Goal: Book appointment/travel/reservation

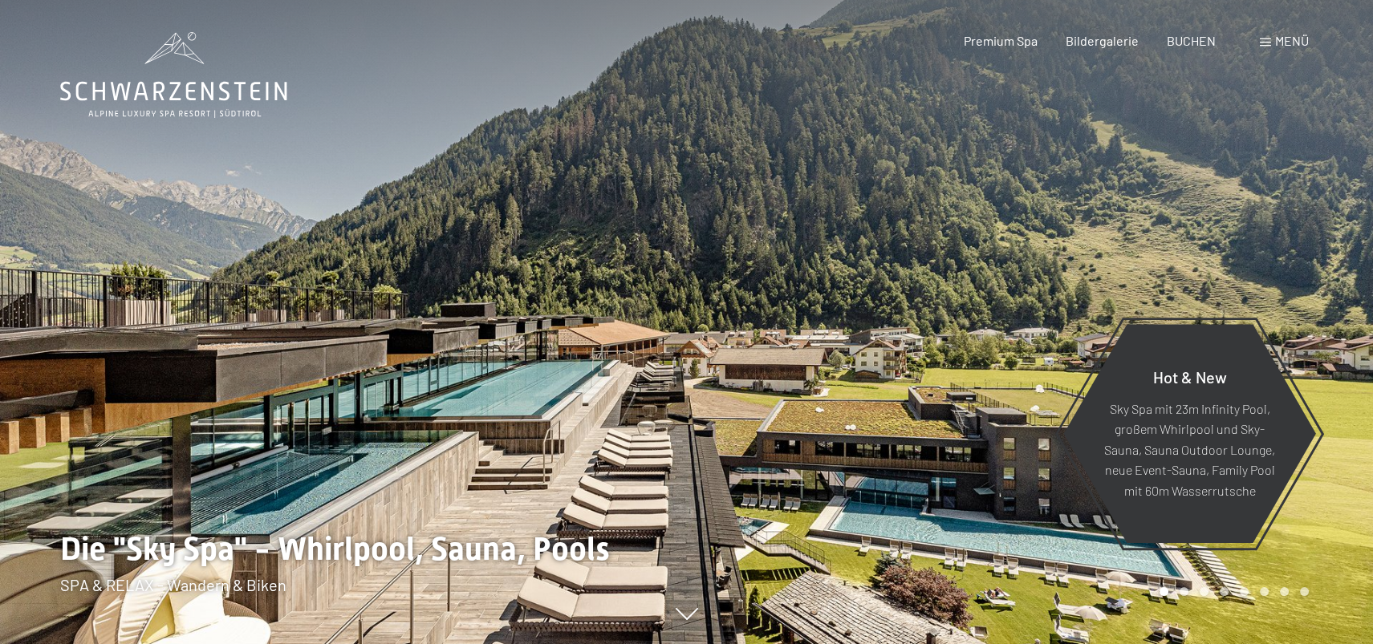
click at [1266, 39] on span at bounding box center [1265, 43] width 11 height 8
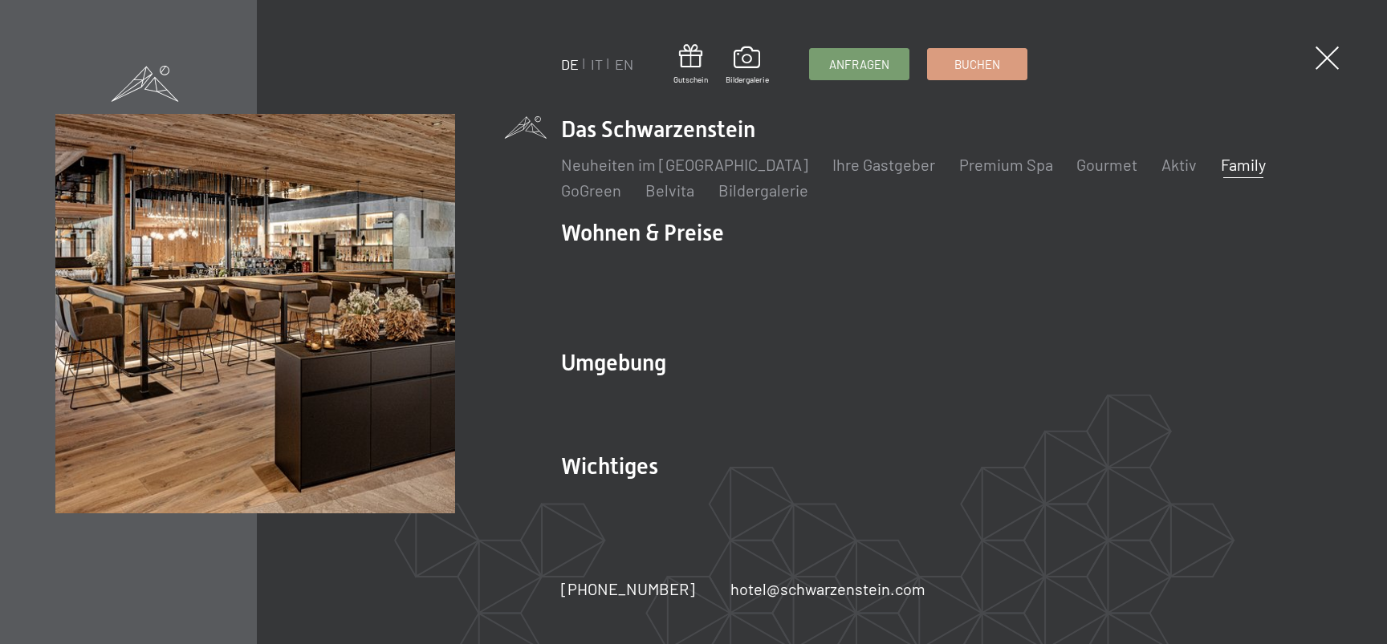
click at [1221, 174] on link "Family" at bounding box center [1243, 164] width 45 height 19
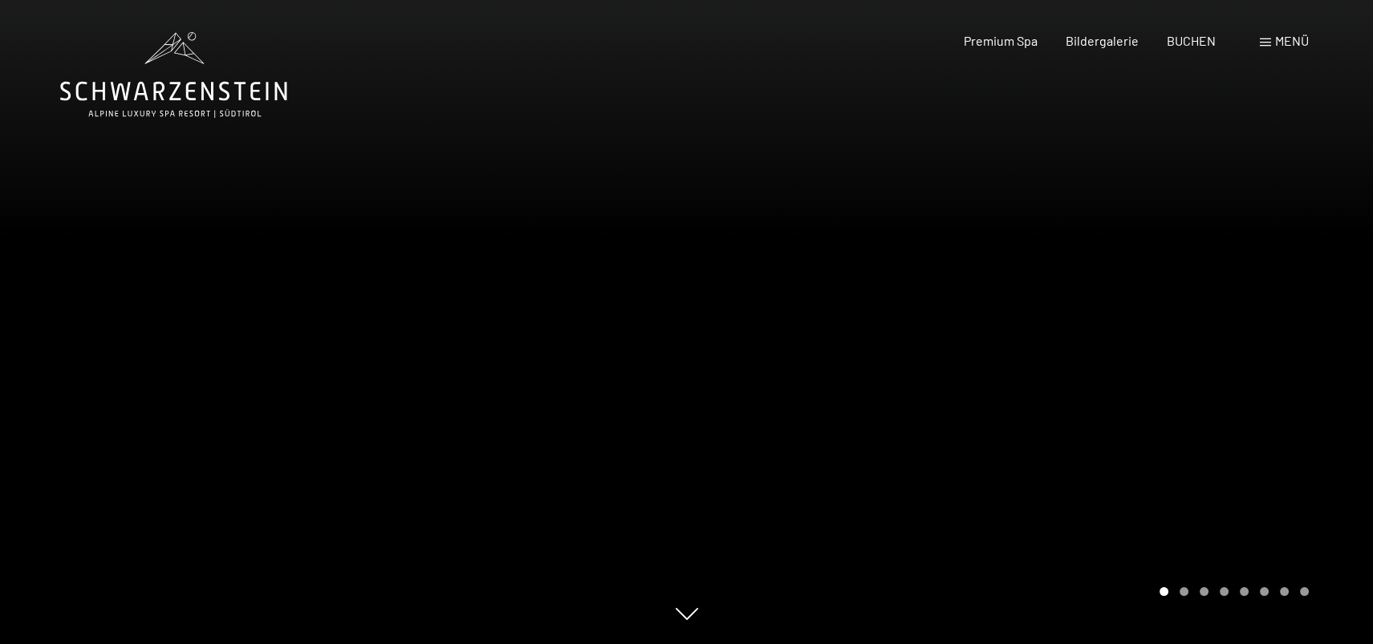
click at [1288, 50] on div "Buchen Anfragen Premium Spa Bildergalerie BUCHEN Menü DE IT EN Gutschein Bilder…" at bounding box center [1108, 41] width 402 height 18
click at [1290, 42] on span "Menü" at bounding box center [1292, 40] width 34 height 15
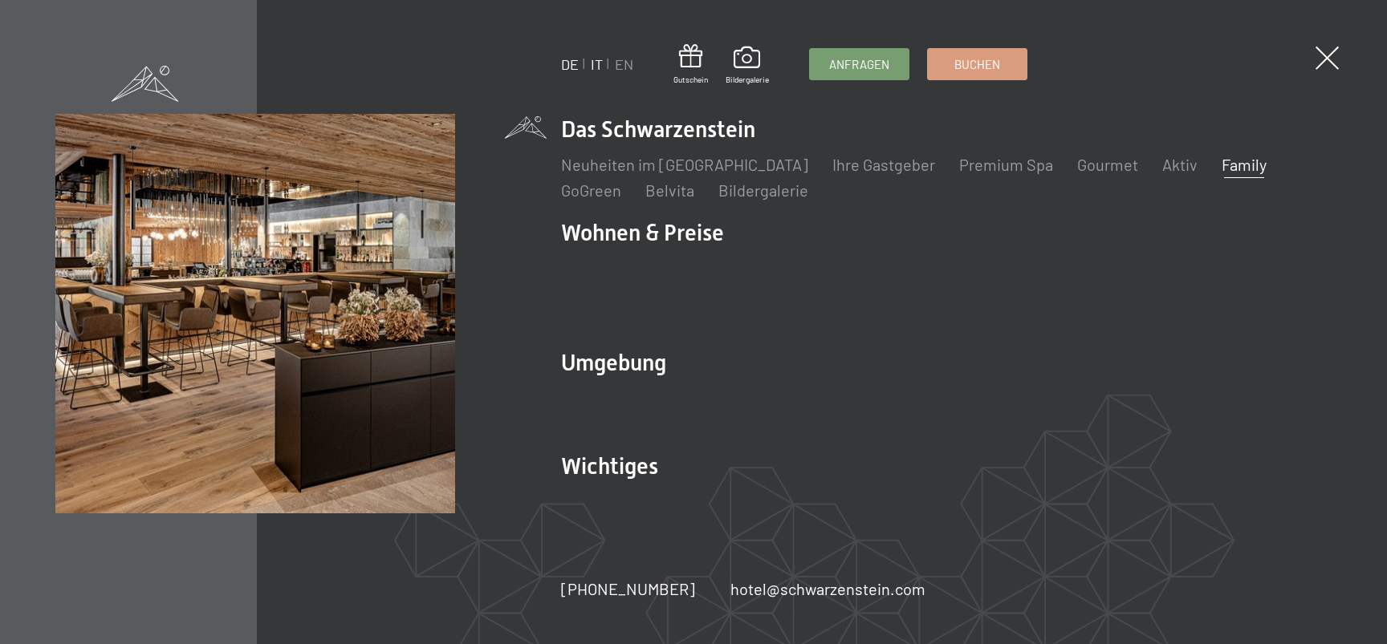
click at [601, 66] on link "IT" at bounding box center [597, 64] width 12 height 18
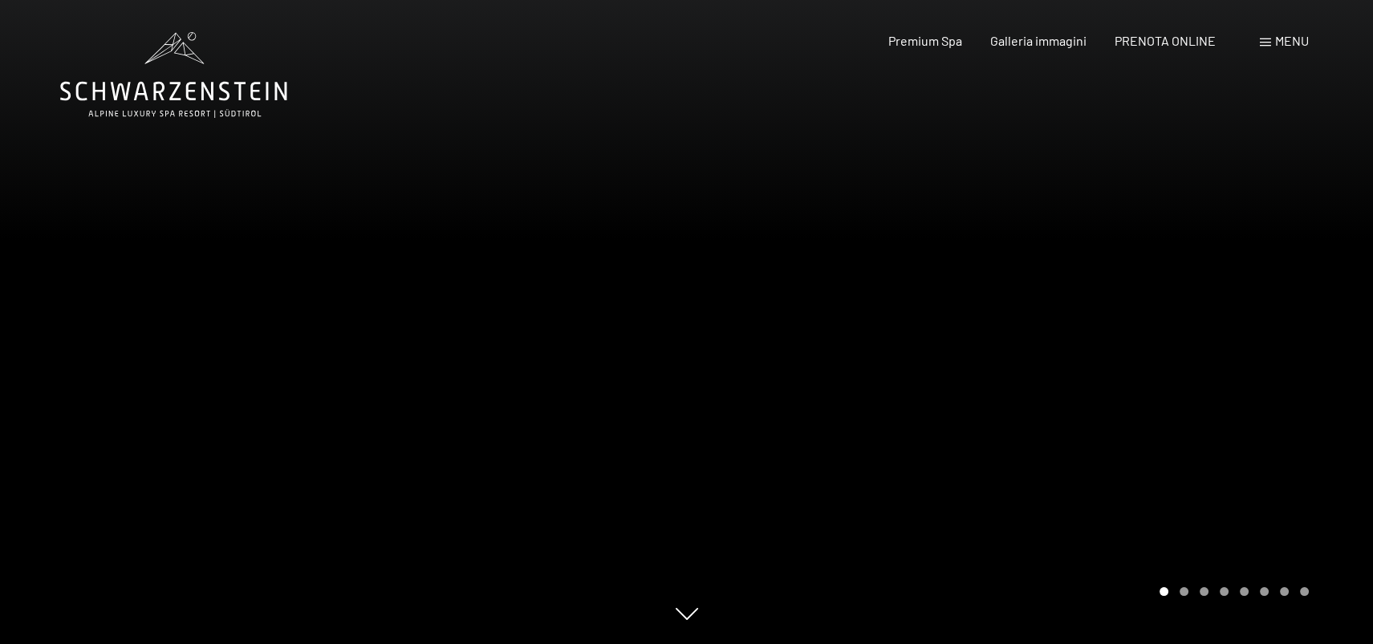
click at [1291, 38] on span "Menu" at bounding box center [1292, 40] width 34 height 15
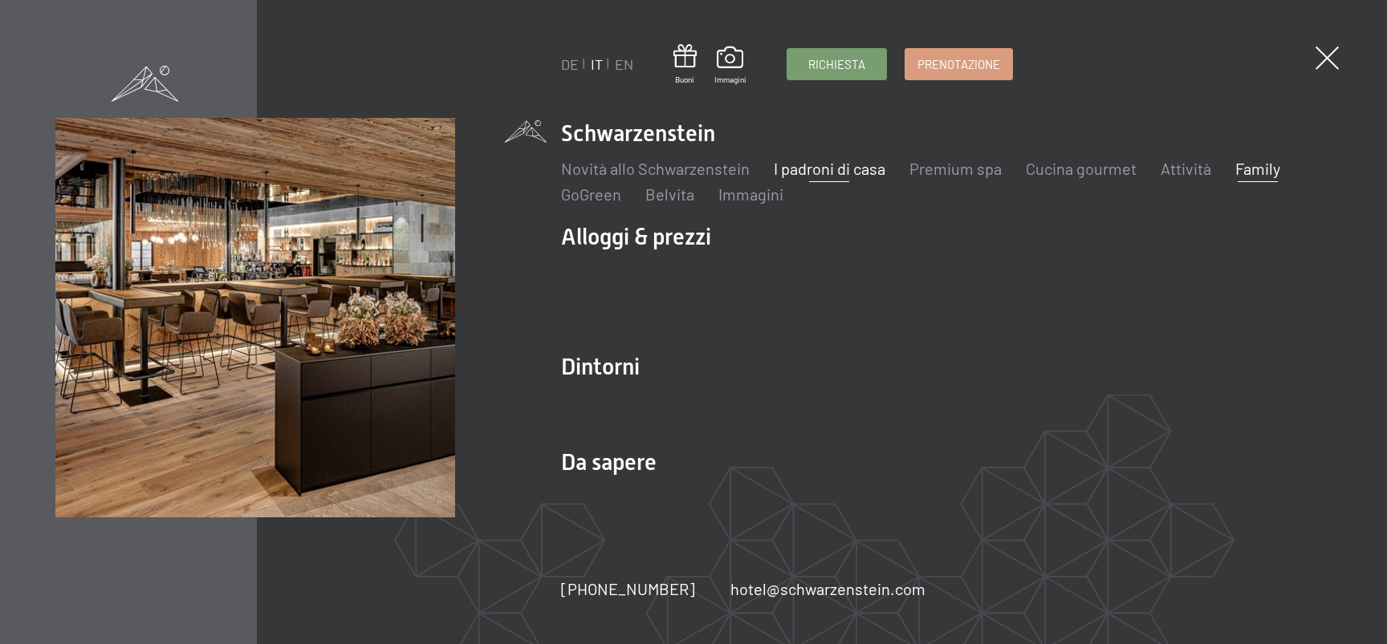
click at [835, 169] on link "I padroni di casa" at bounding box center [830, 168] width 112 height 19
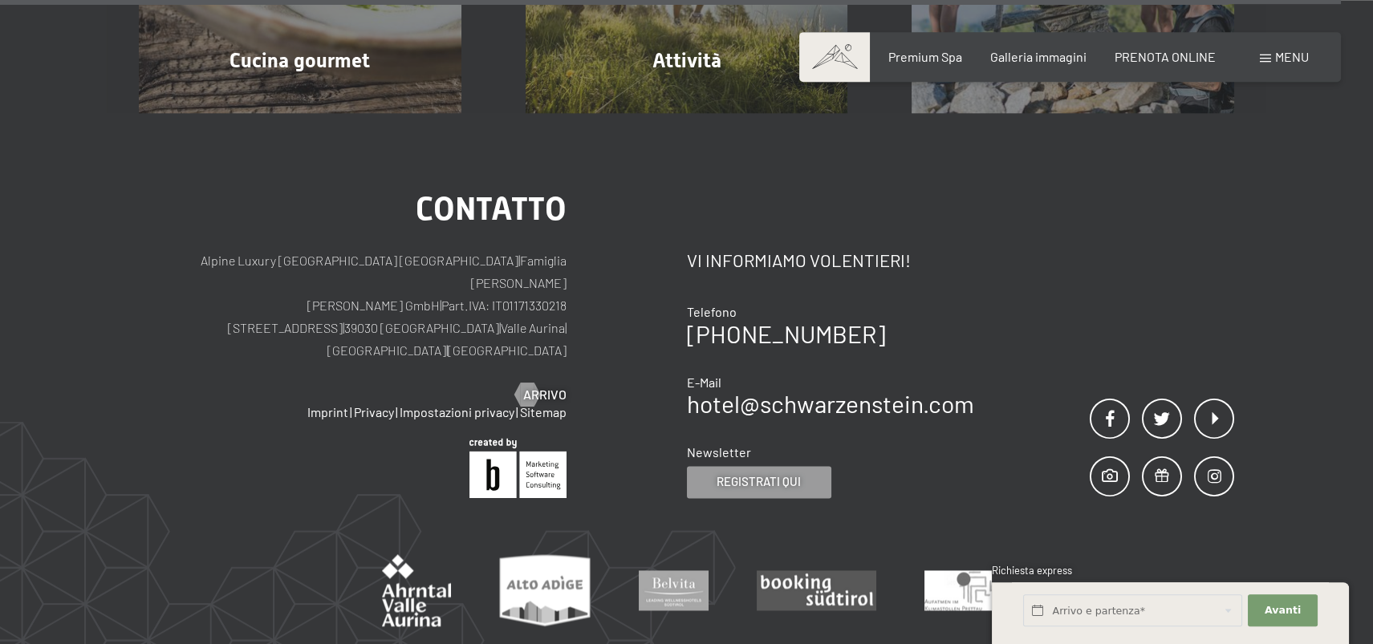
scroll to position [5350, 0]
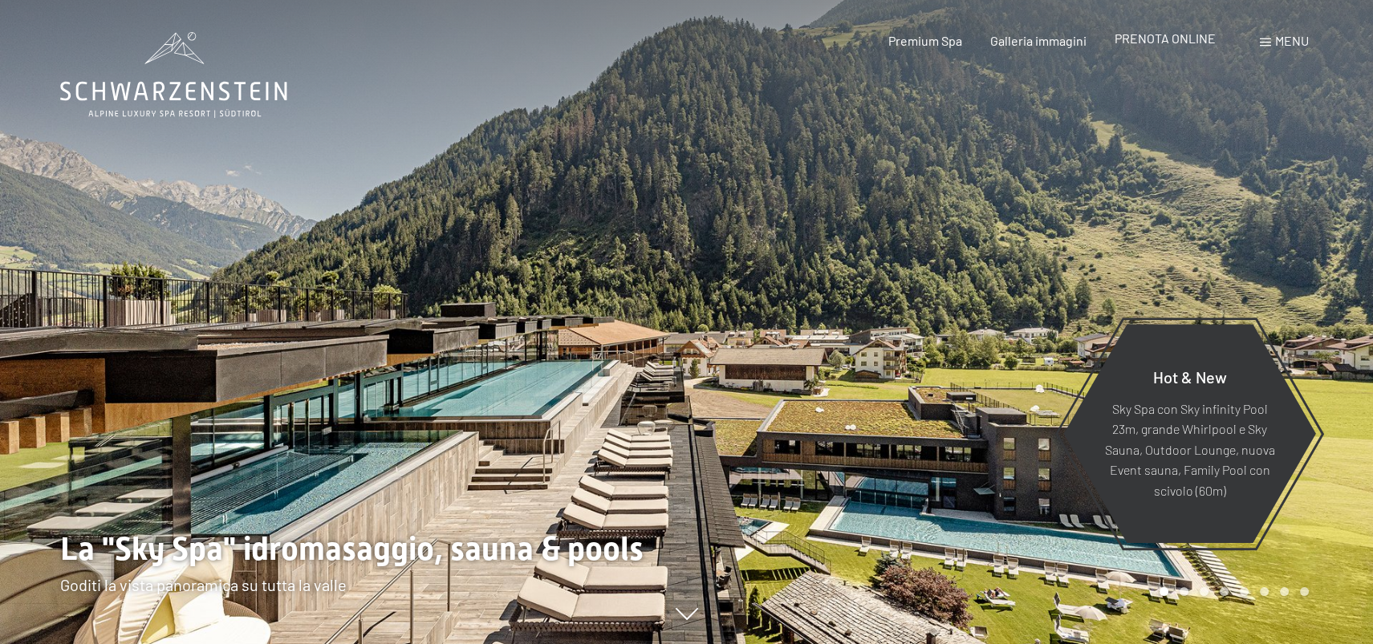
click at [1184, 41] on span "PRENOTA ONLINE" at bounding box center [1165, 37] width 101 height 15
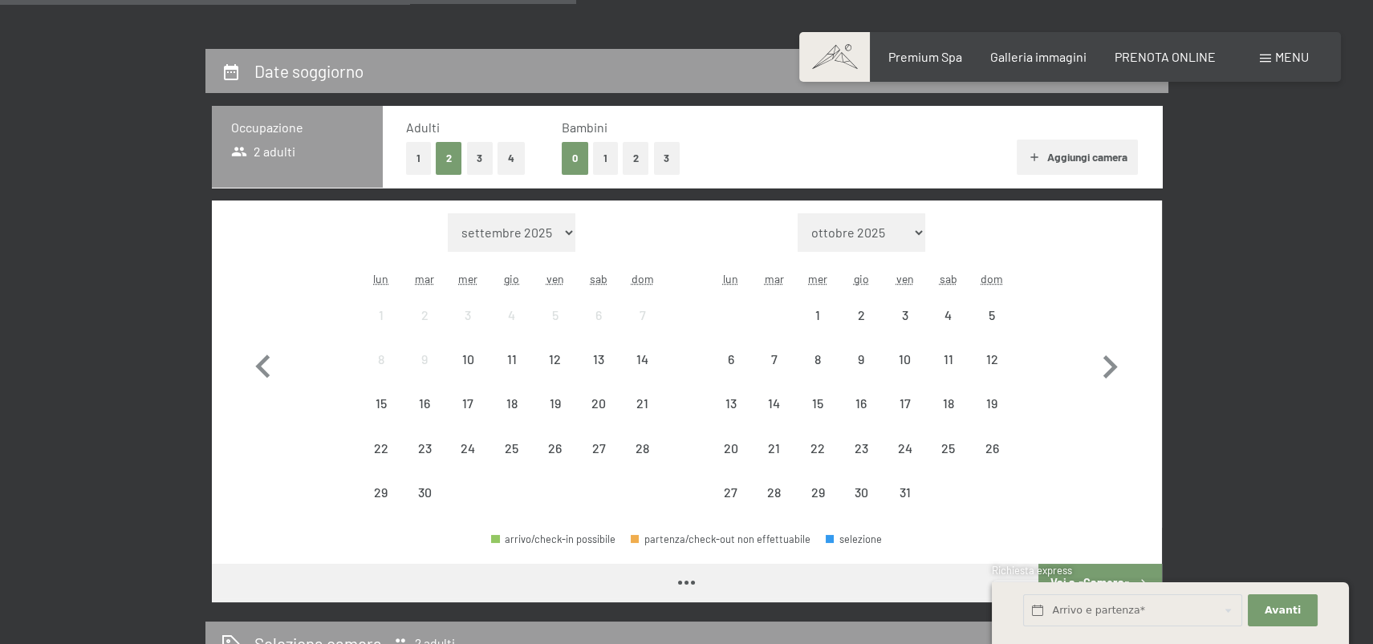
scroll to position [347, 0]
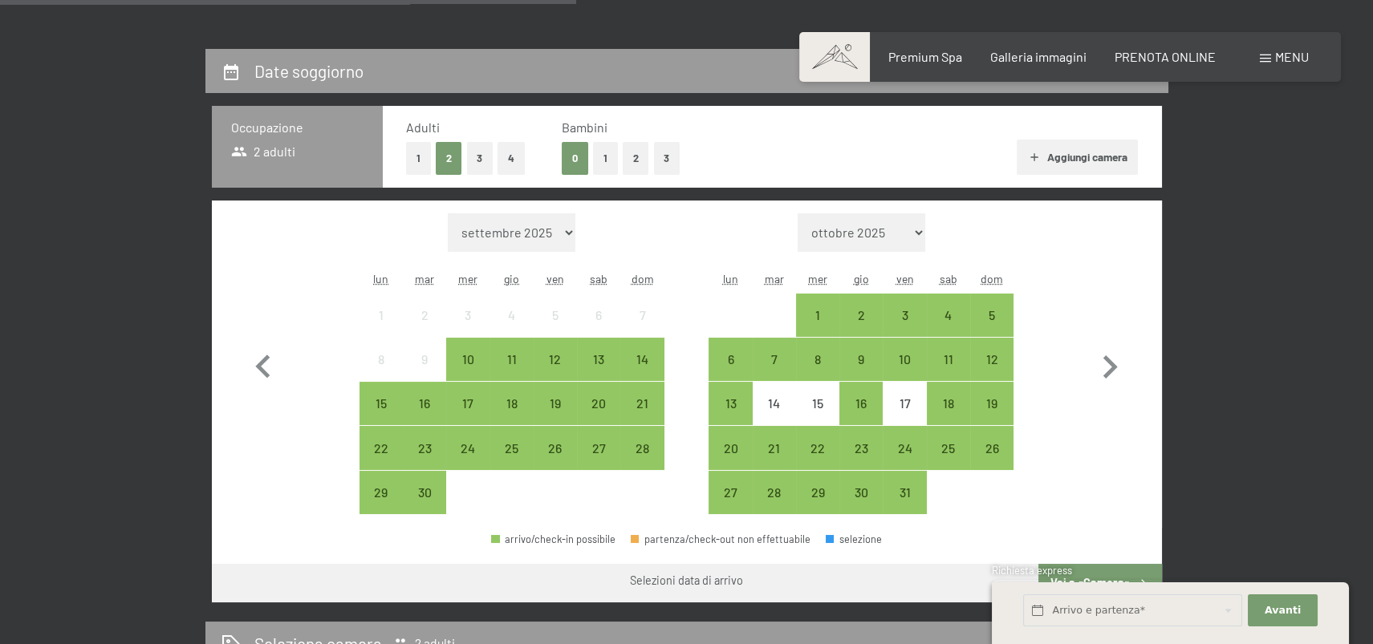
click at [671, 156] on button "3" at bounding box center [667, 158] width 26 height 33
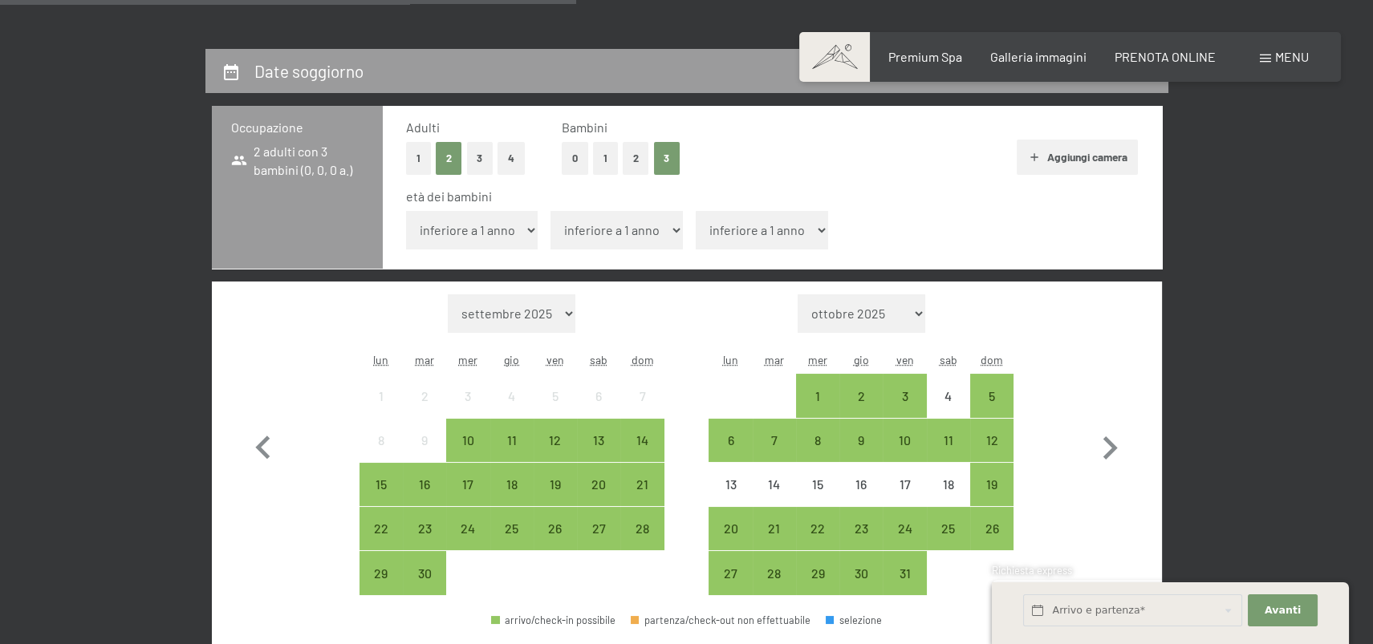
click at [406, 211] on select "inferiore a 1 anno 1 anno 2 anni 3 anni 4 anni 5 anni 6 anni 7 anni 8 anni 9 an…" at bounding box center [472, 230] width 132 height 39
select select "7"
click option "7 anni" at bounding box center [0, 0] width 0 height 0
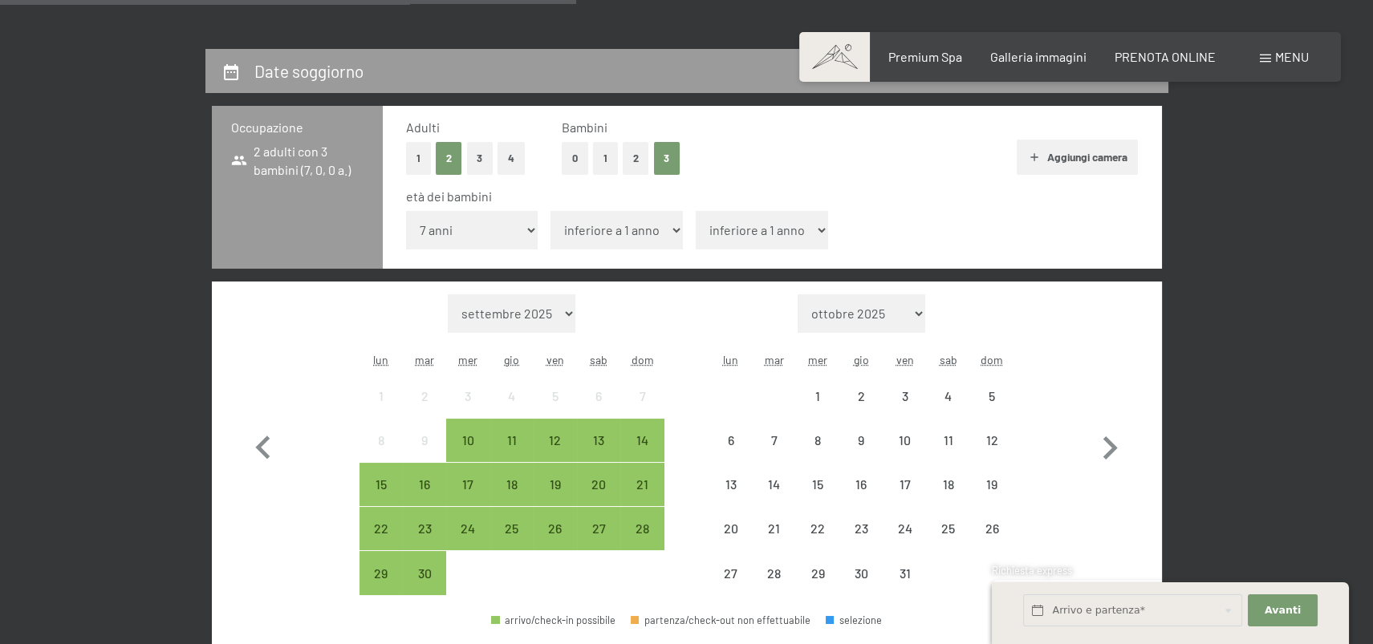
click at [551, 211] on select "inferiore a 1 anno 1 anno 2 anni 3 anni 4 anni 5 anni 6 anni 7 anni 8 anni 9 an…" at bounding box center [617, 230] width 132 height 39
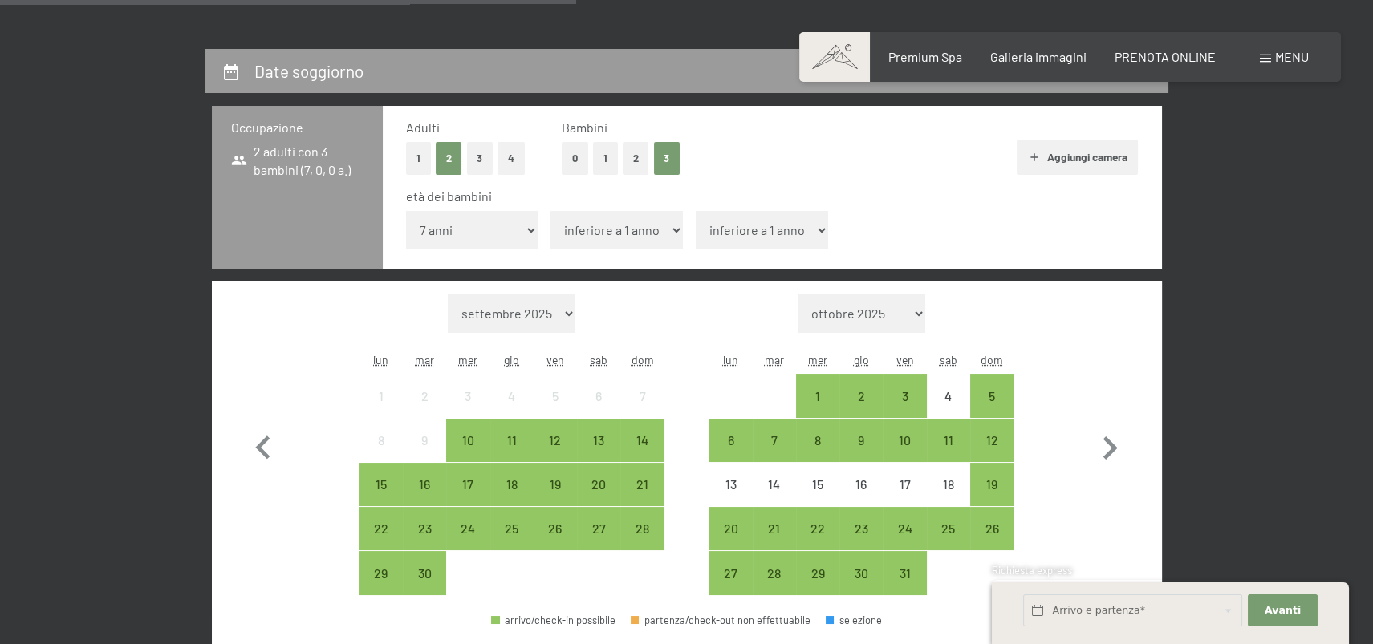
select select "14"
click option "14 anni" at bounding box center [0, 0] width 0 height 0
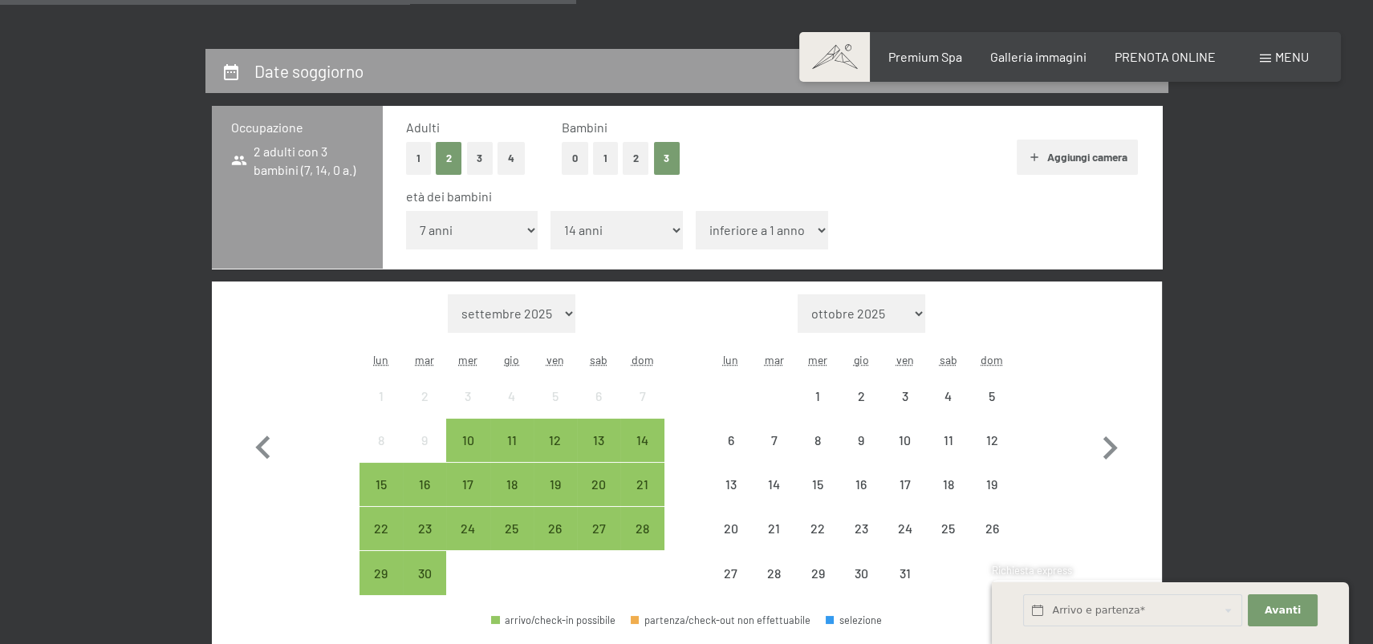
click at [696, 211] on select "inferiore a 1 anno 1 anno 2 anni 3 anni 4 anni 5 anni 6 anni 7 anni 8 anni 9 an…" at bounding box center [762, 230] width 132 height 39
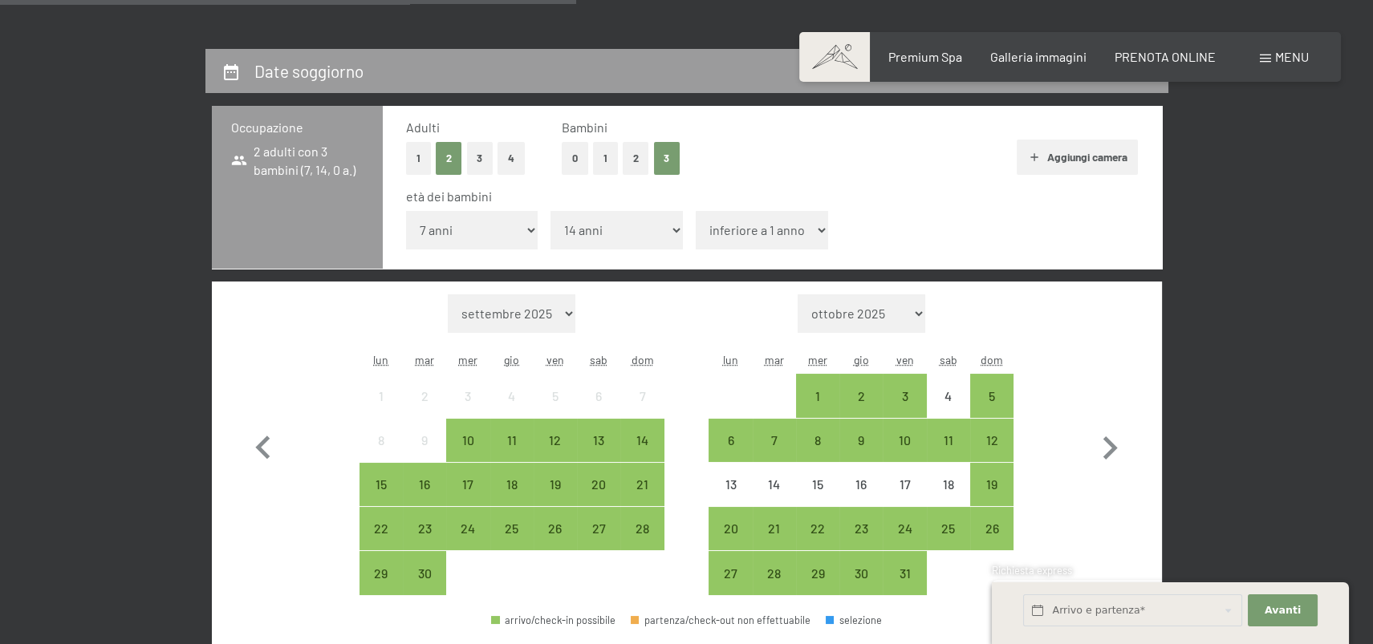
select select "16"
click option "16 anni" at bounding box center [0, 0] width 0 height 0
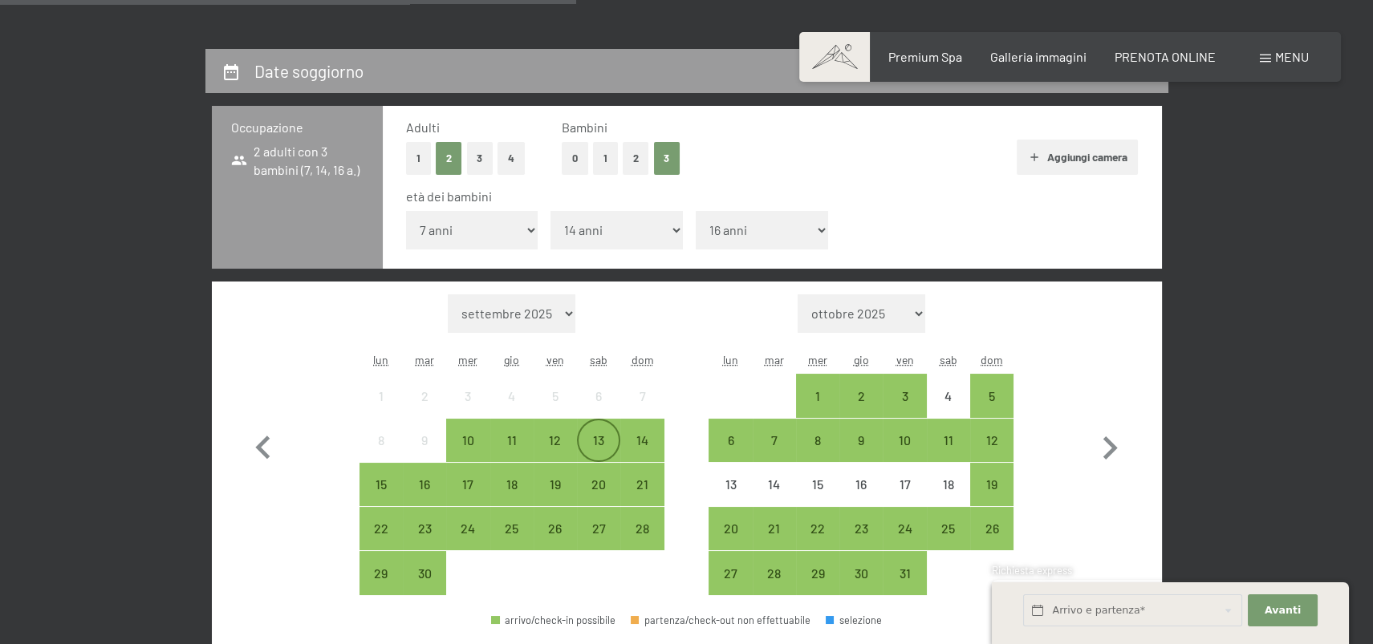
click at [592, 434] on div "13" at bounding box center [599, 454] width 40 height 40
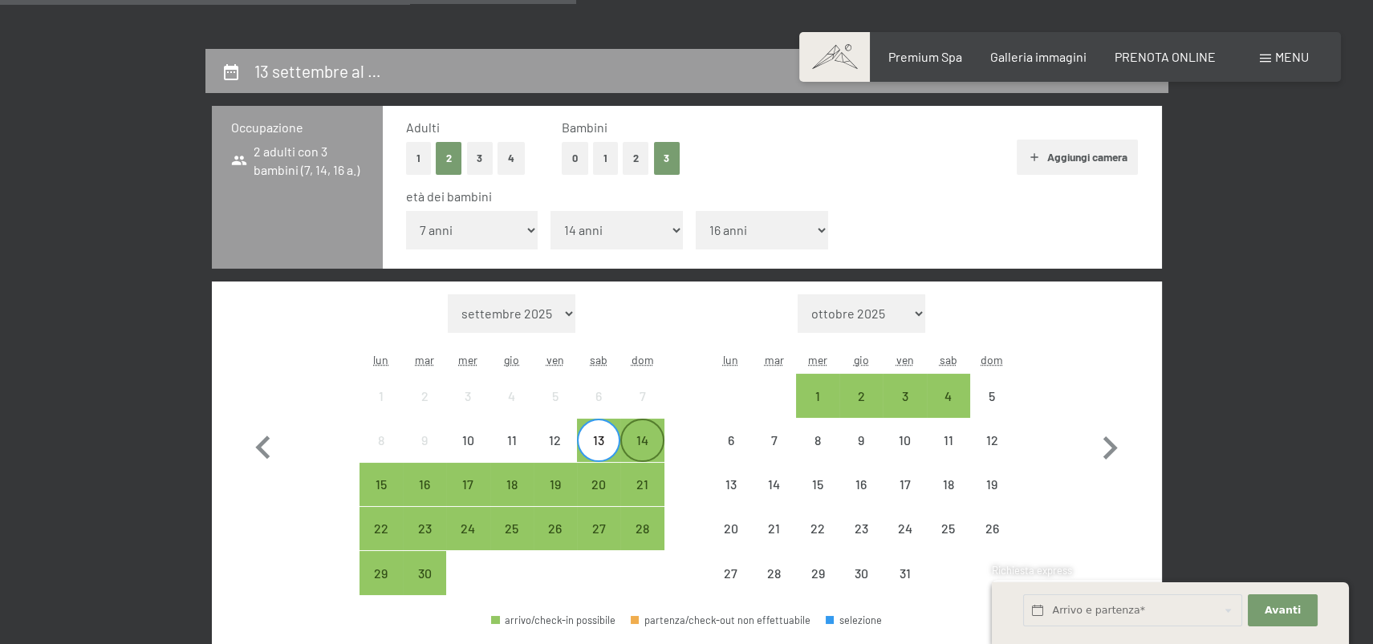
click at [647, 442] on div "14" at bounding box center [642, 454] width 40 height 40
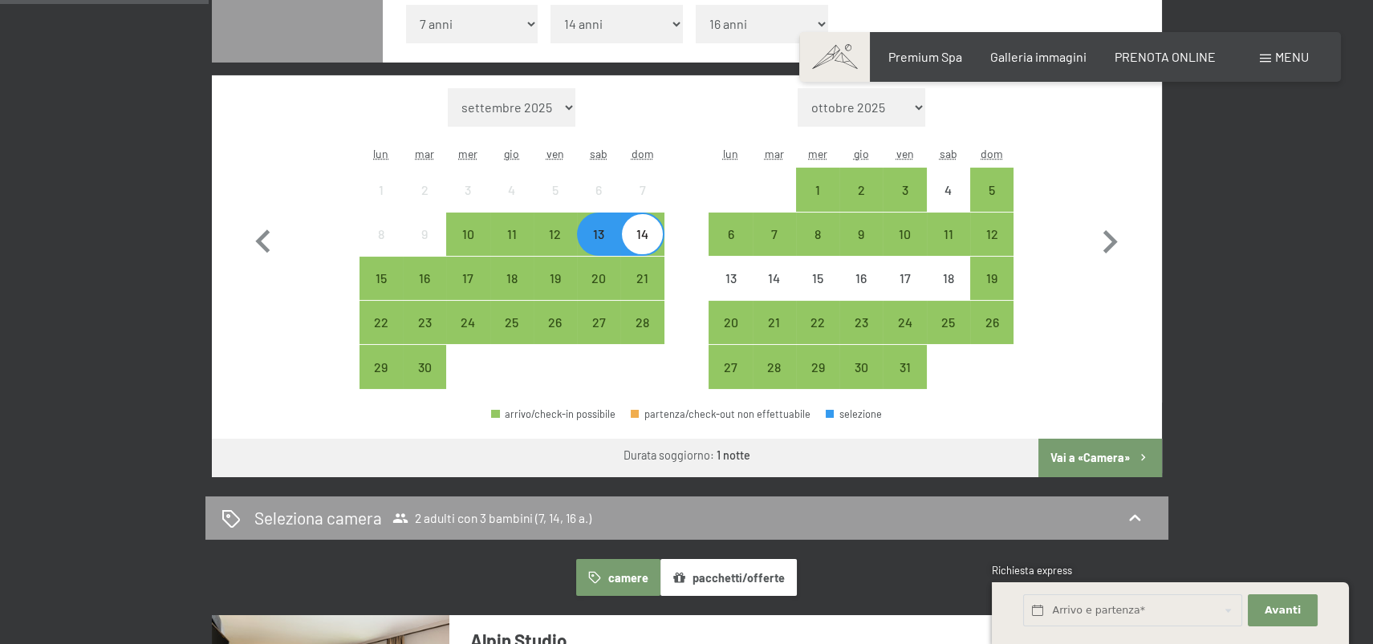
scroll to position [607, 0]
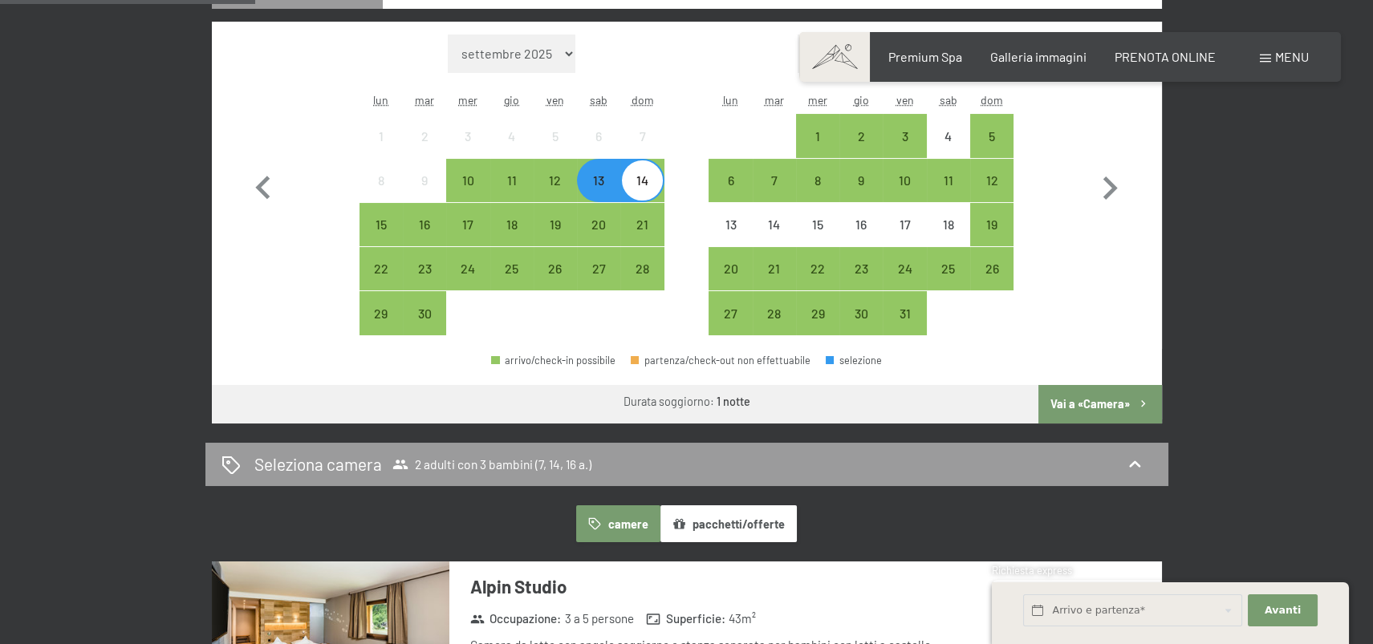
click at [1081, 403] on button "Vai a «Camera»" at bounding box center [1099, 404] width 123 height 39
